Goal: Information Seeking & Learning: Learn about a topic

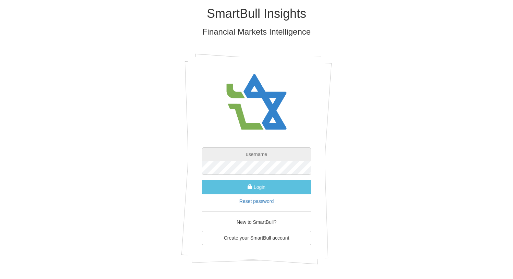
click at [262, 154] on input "text" at bounding box center [256, 155] width 109 height 14
type input "[PERSON_NAME][EMAIL_ADDRESS][DOMAIN_NAME]"
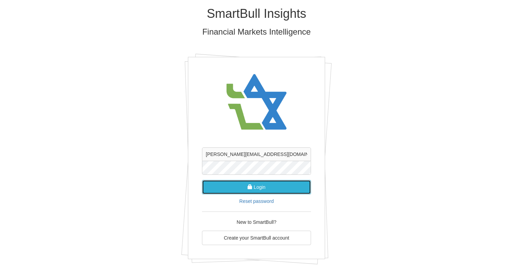
click at [263, 189] on button "Login" at bounding box center [256, 187] width 109 height 14
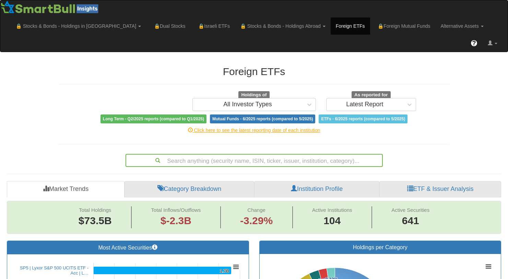
scroll to position [34, 0]
